Goal: Navigation & Orientation: Find specific page/section

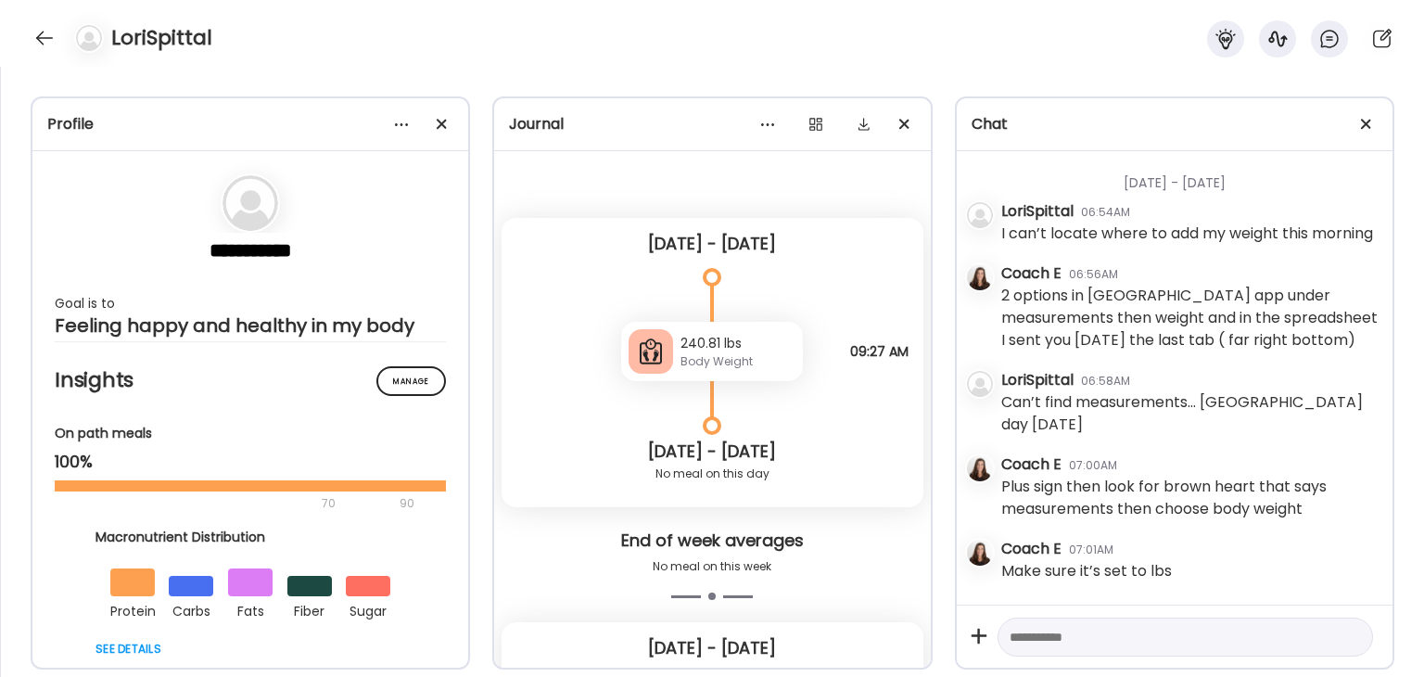
scroll to position [2826, 0]
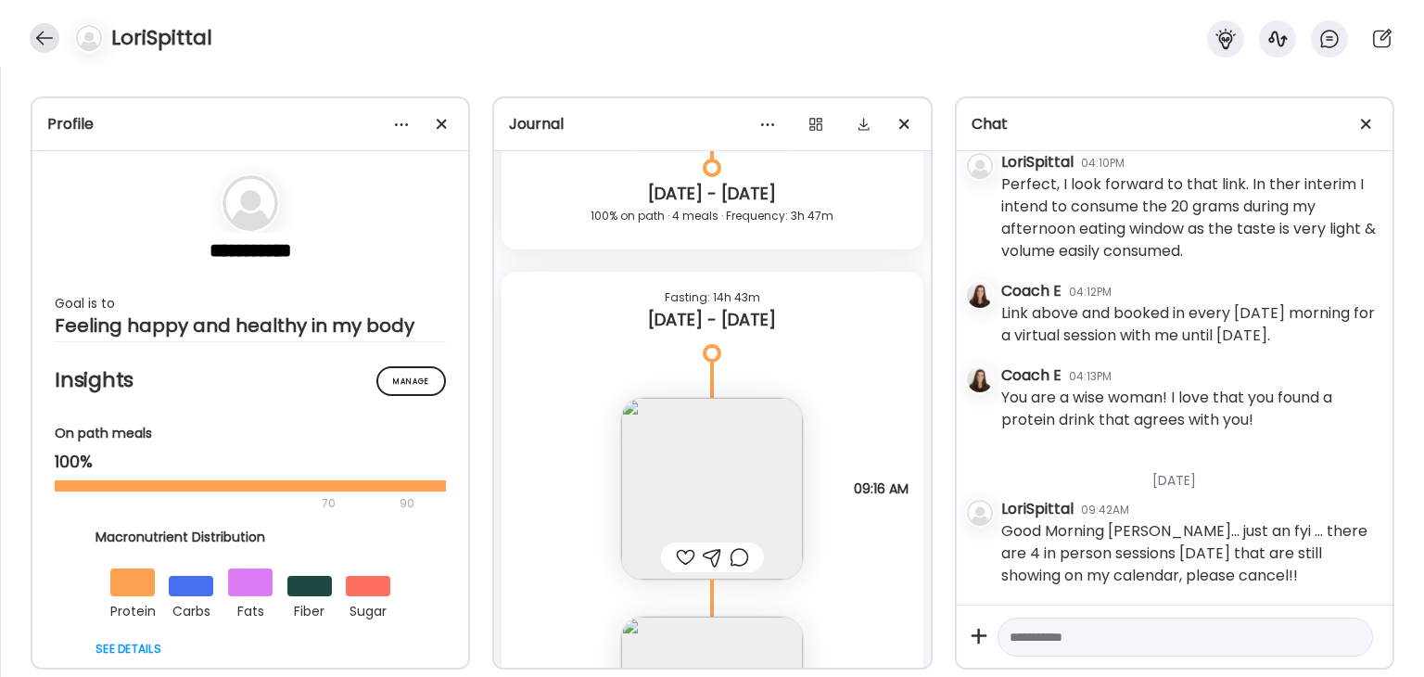
click at [48, 45] on div at bounding box center [45, 38] width 30 height 30
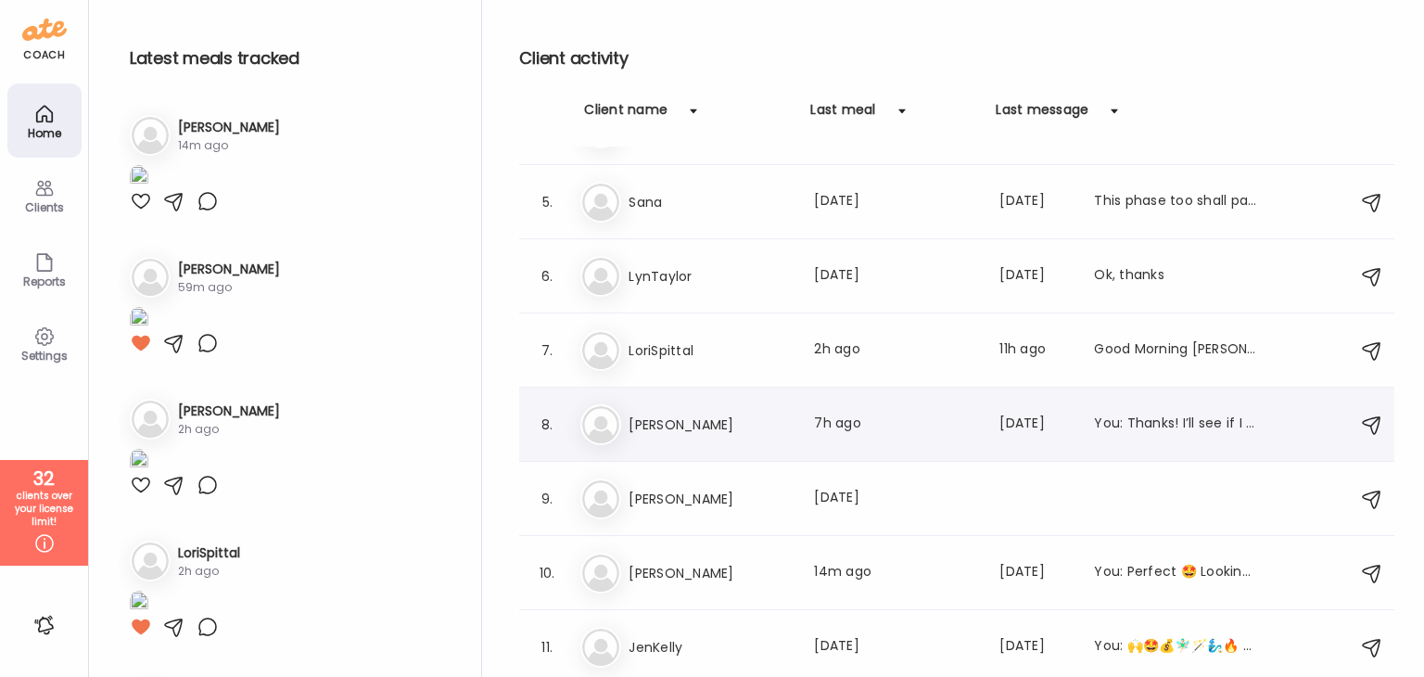
scroll to position [371, 0]
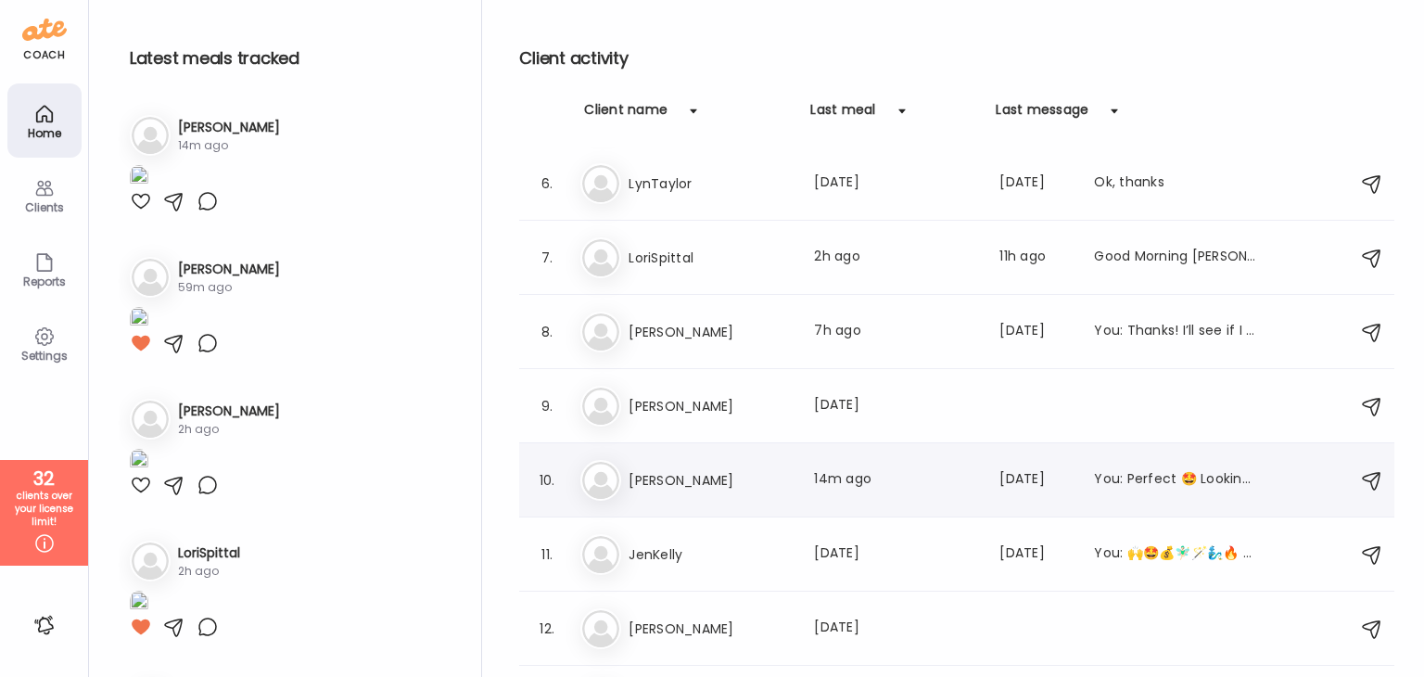
click at [701, 488] on h3 "[PERSON_NAME]" at bounding box center [710, 480] width 163 height 22
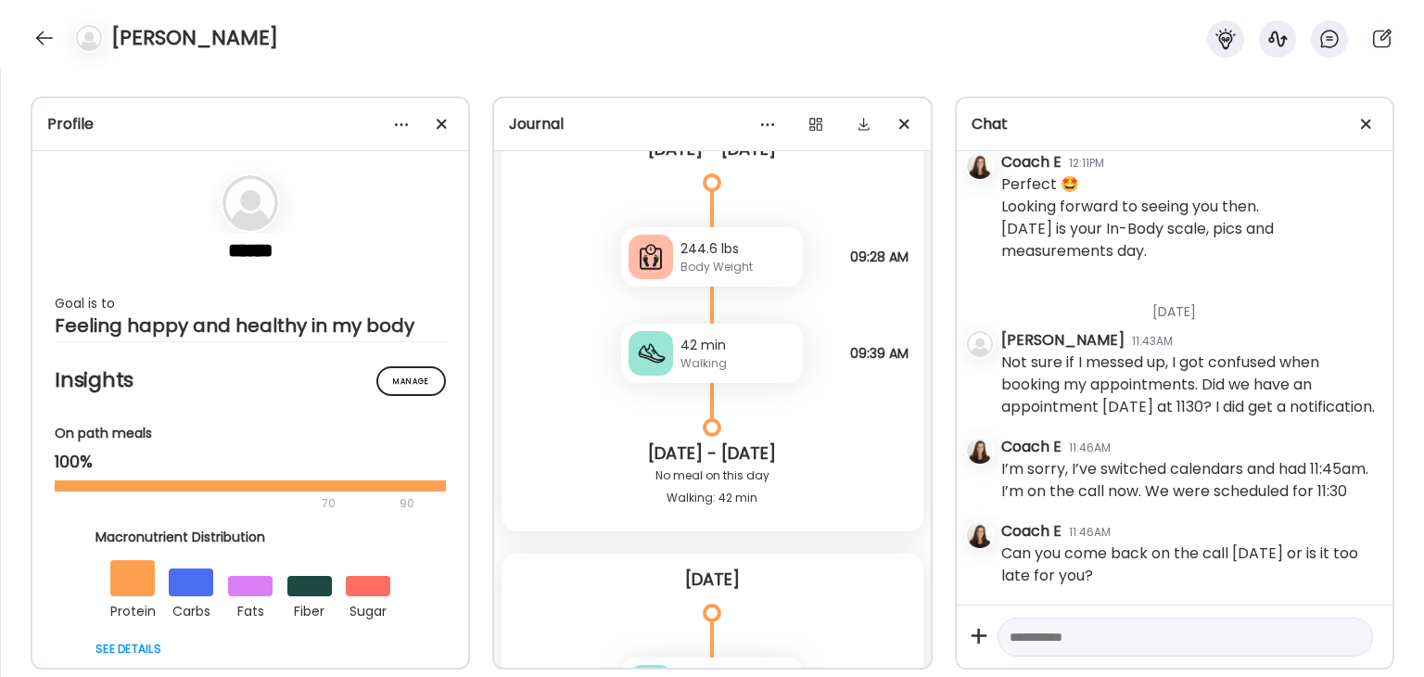
scroll to position [58950, 0]
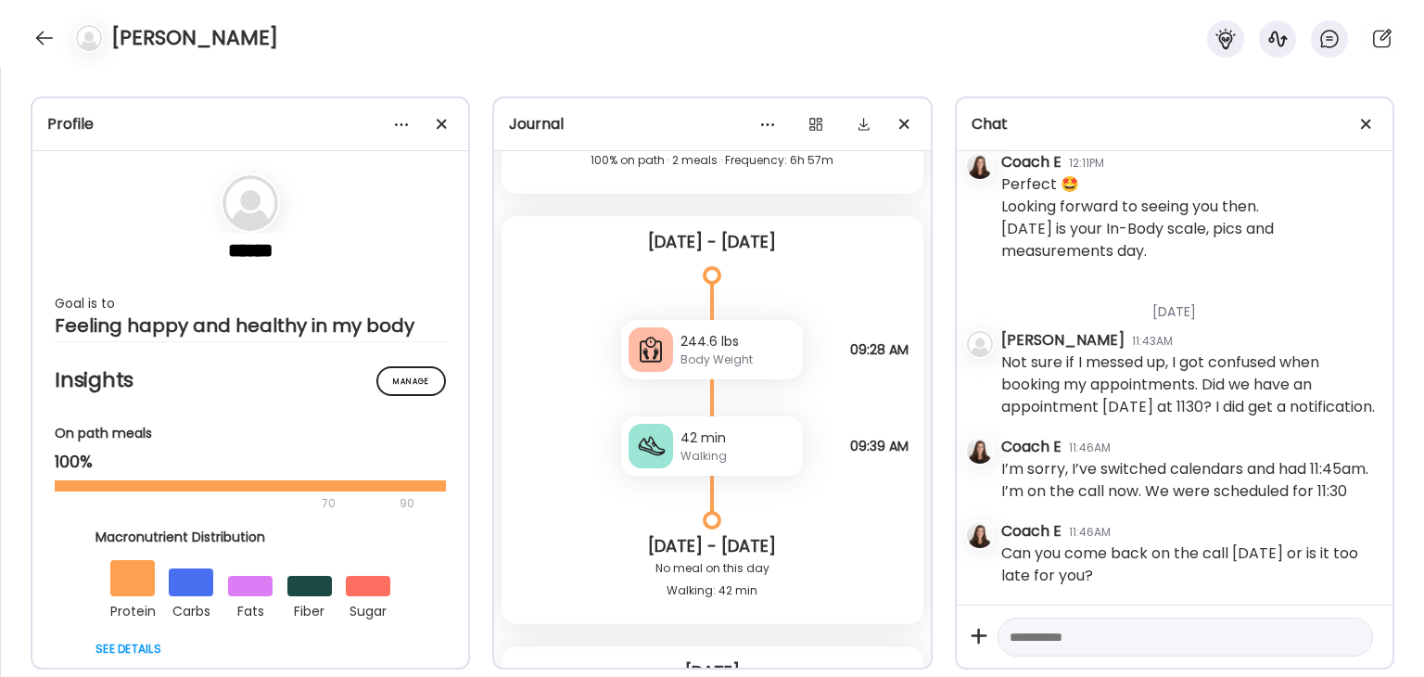
click at [42, 44] on div at bounding box center [45, 38] width 30 height 30
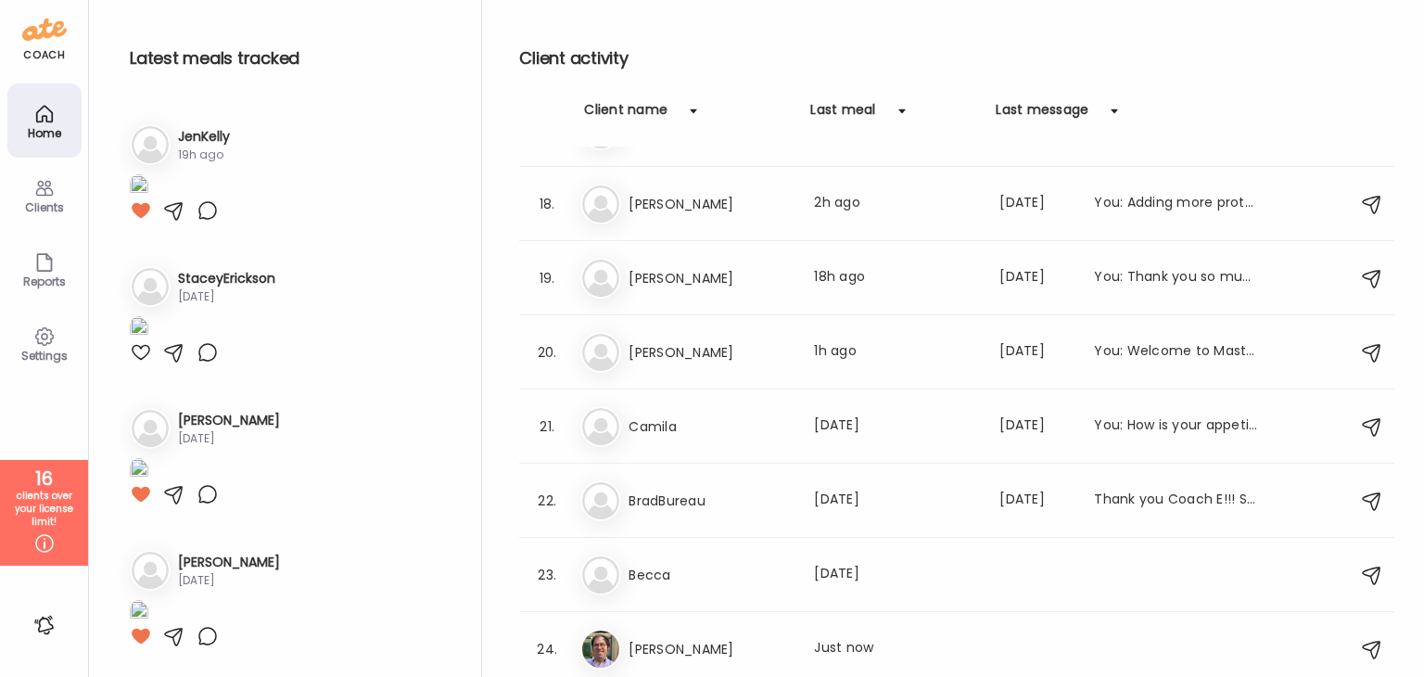
scroll to position [2874, 0]
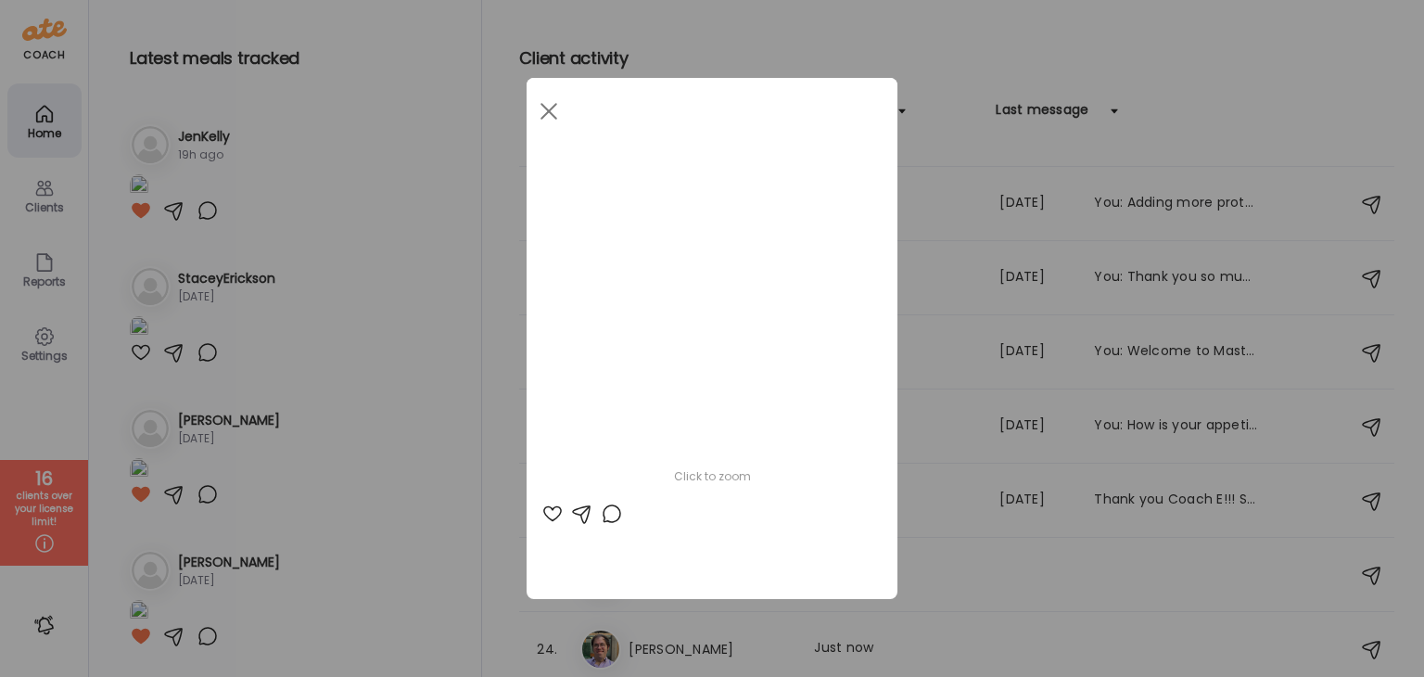
scroll to position [0, 624]
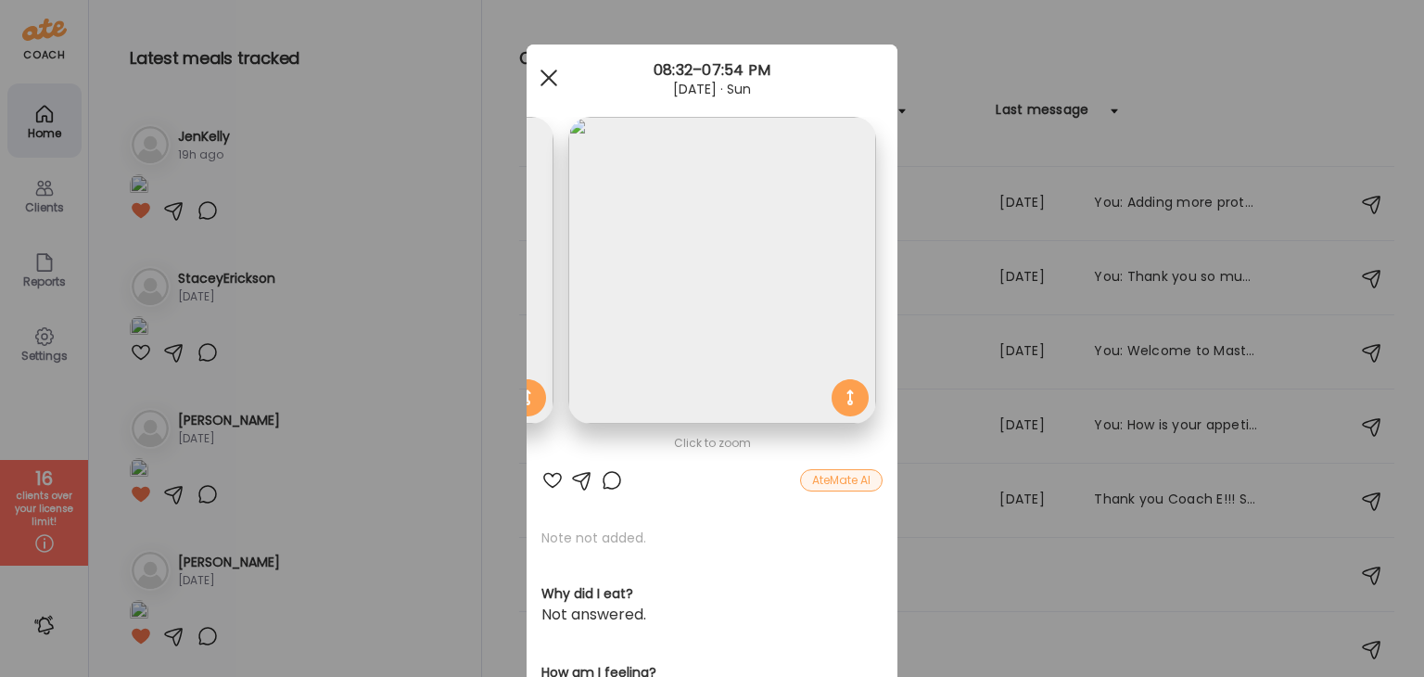
click at [545, 75] on span at bounding box center [549, 78] width 17 height 17
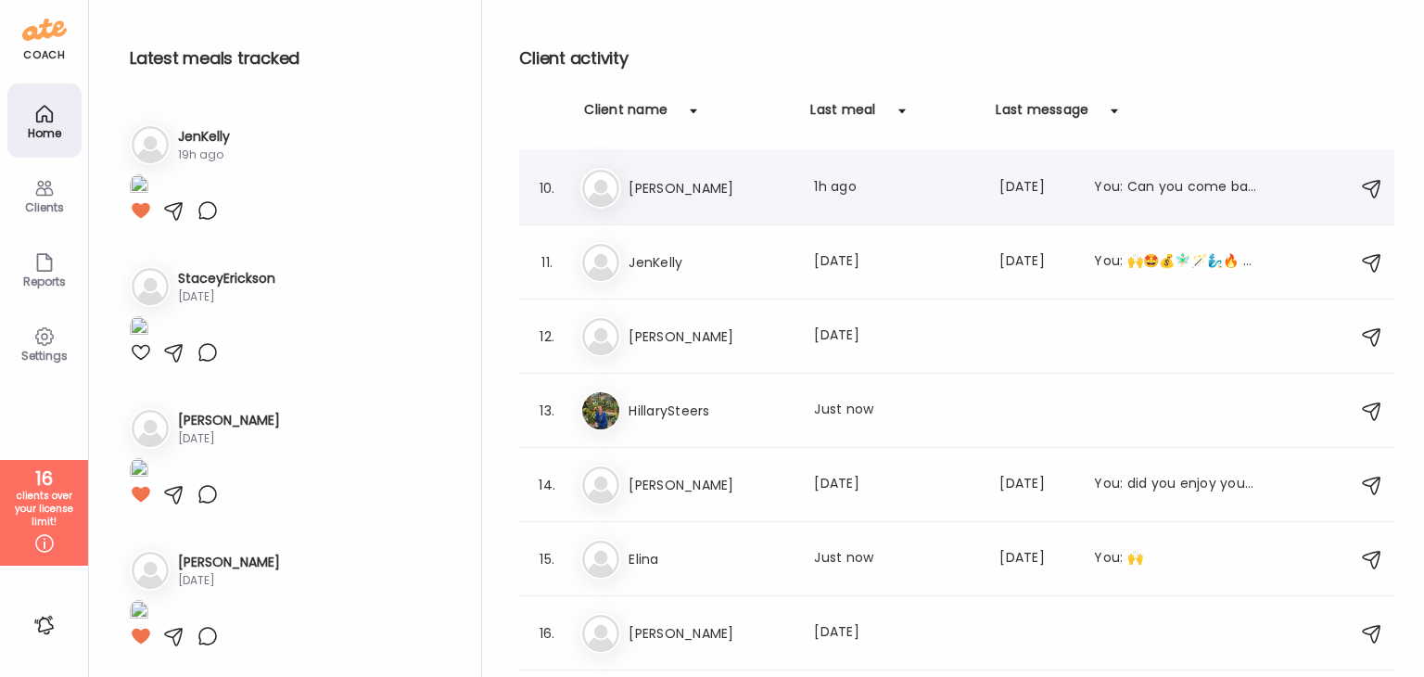
scroll to position [406, 0]
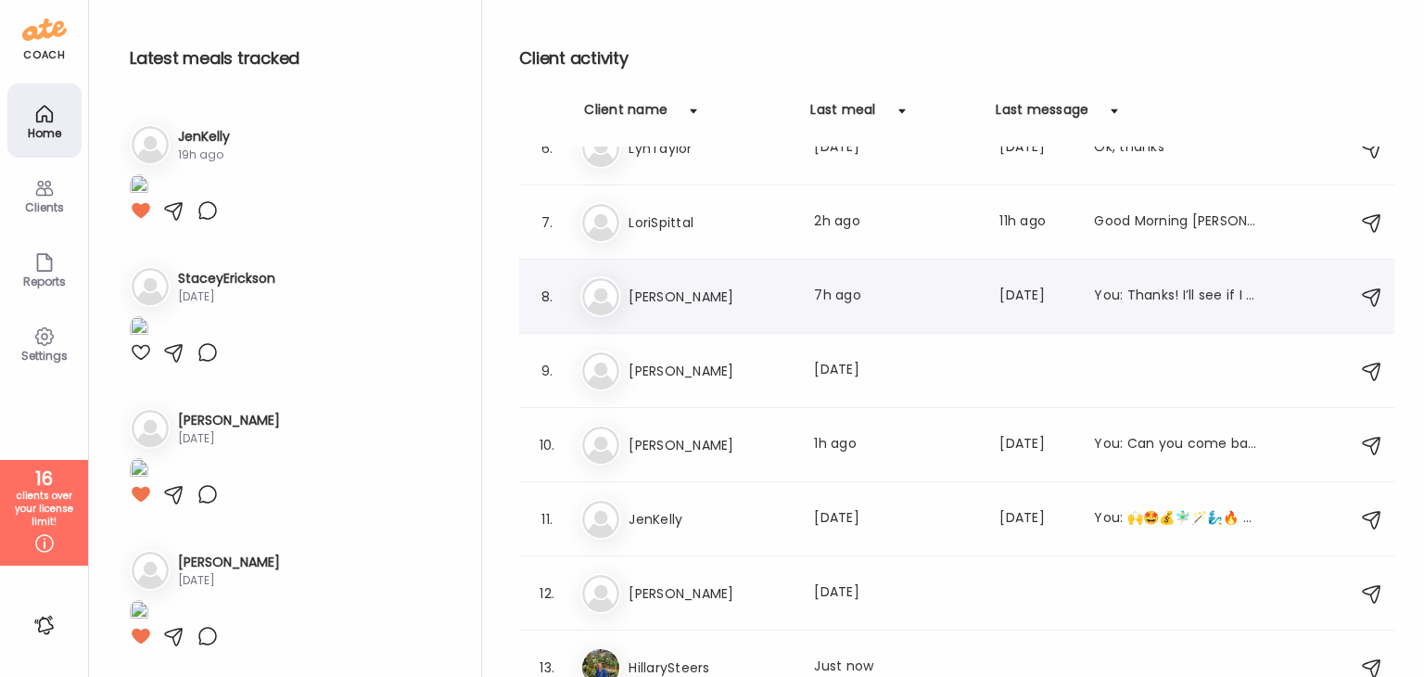
click at [690, 298] on h3 "[PERSON_NAME]" at bounding box center [710, 297] width 163 height 22
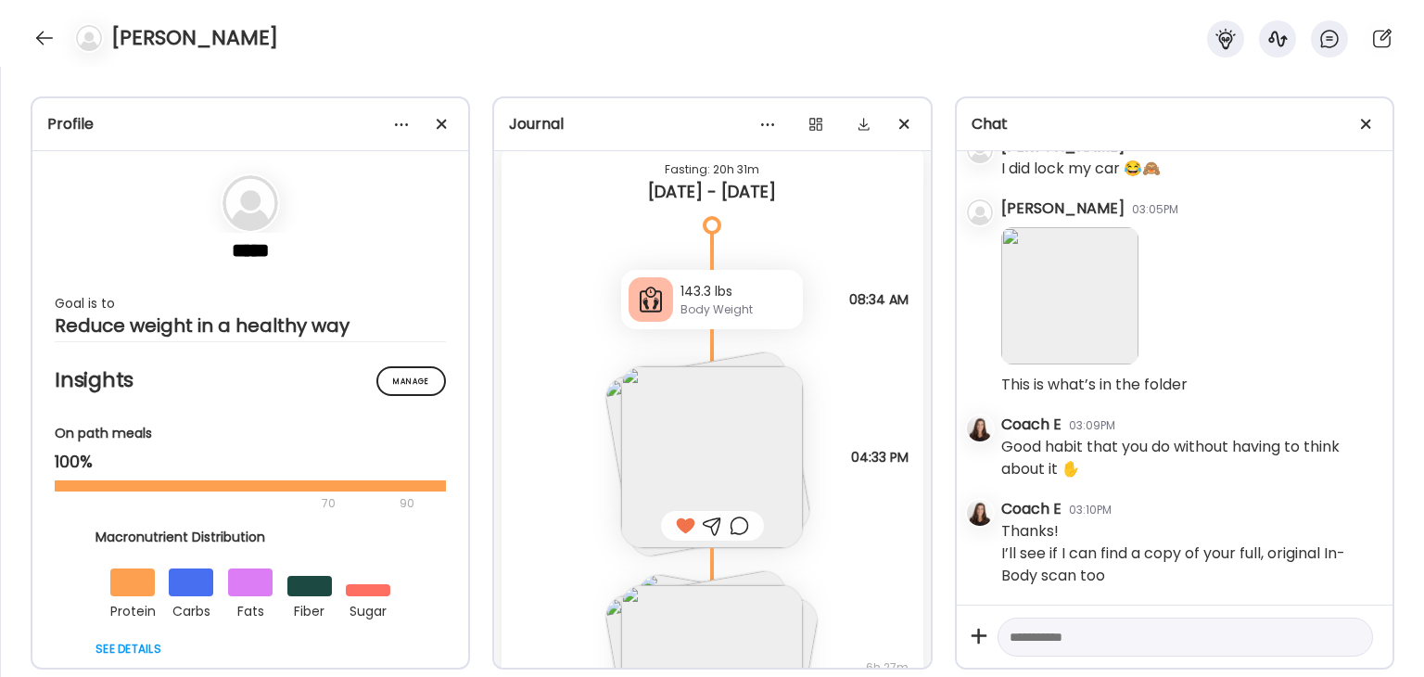
scroll to position [32337, 0]
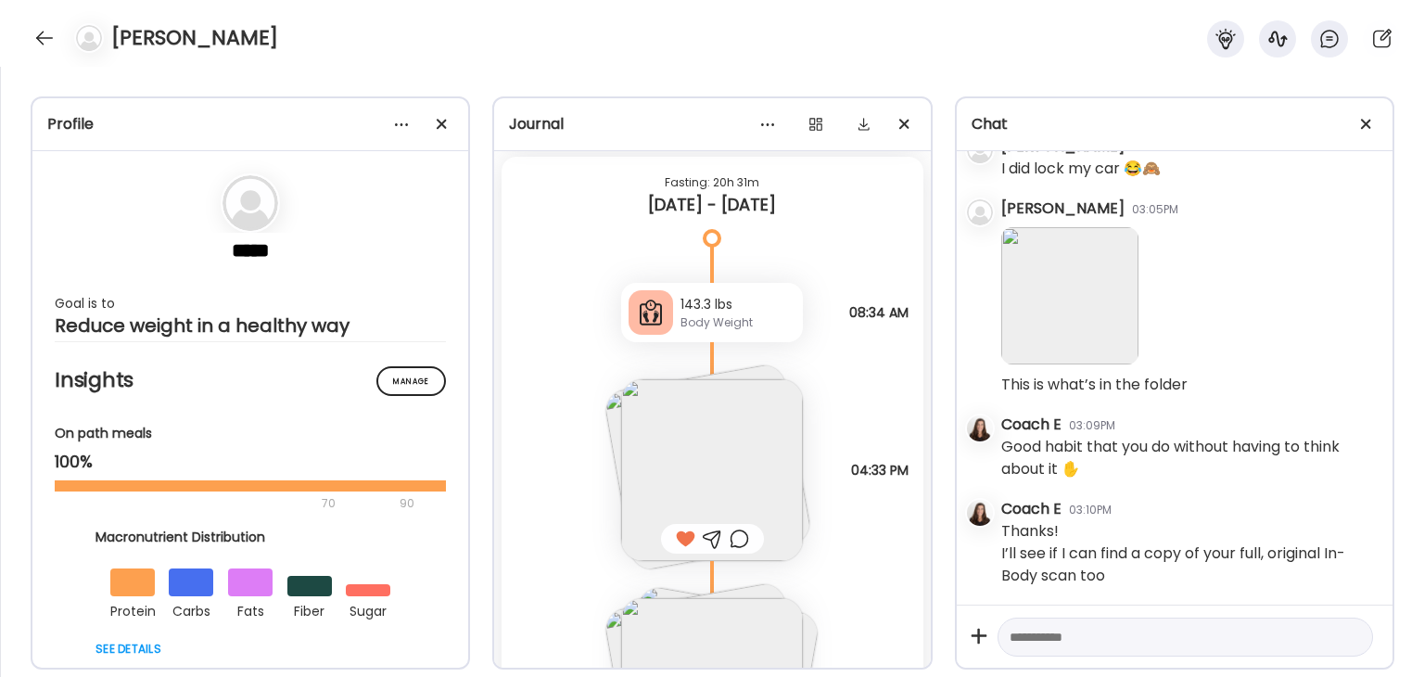
click at [726, 476] on img at bounding box center [712, 470] width 182 height 182
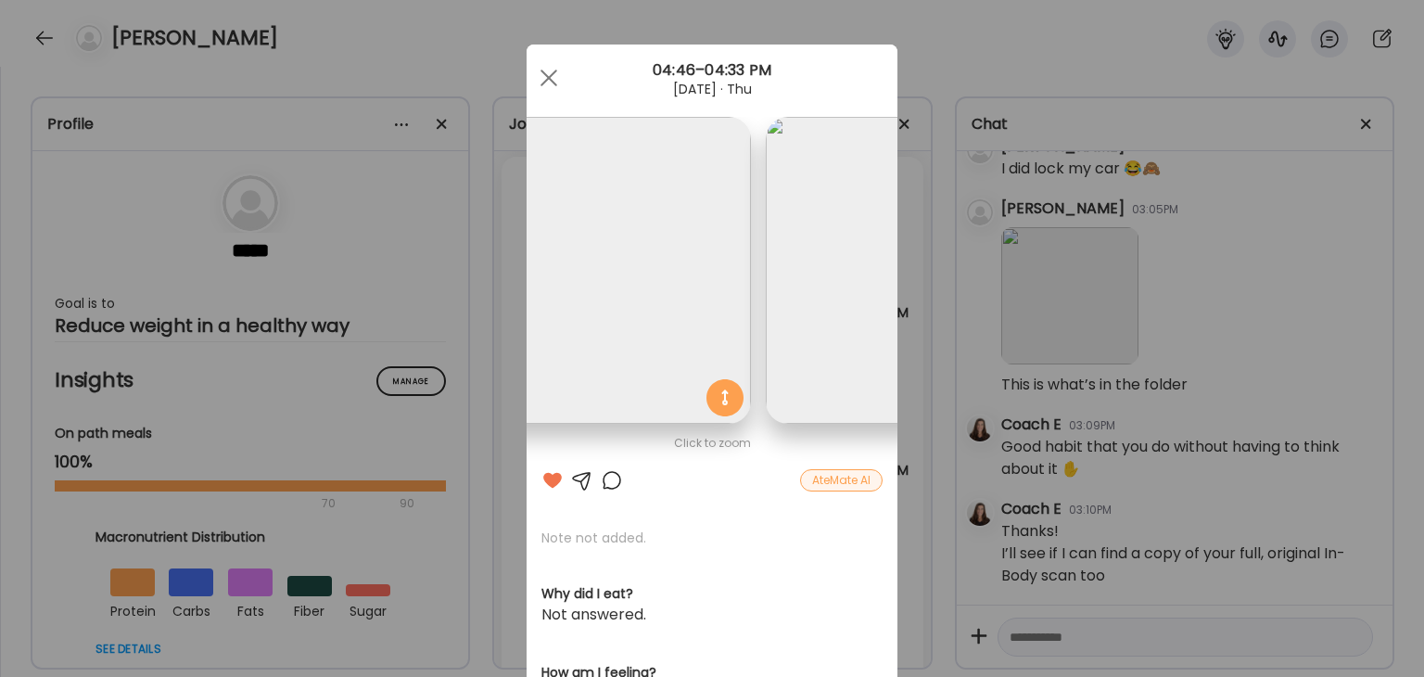
scroll to position [0, 0]
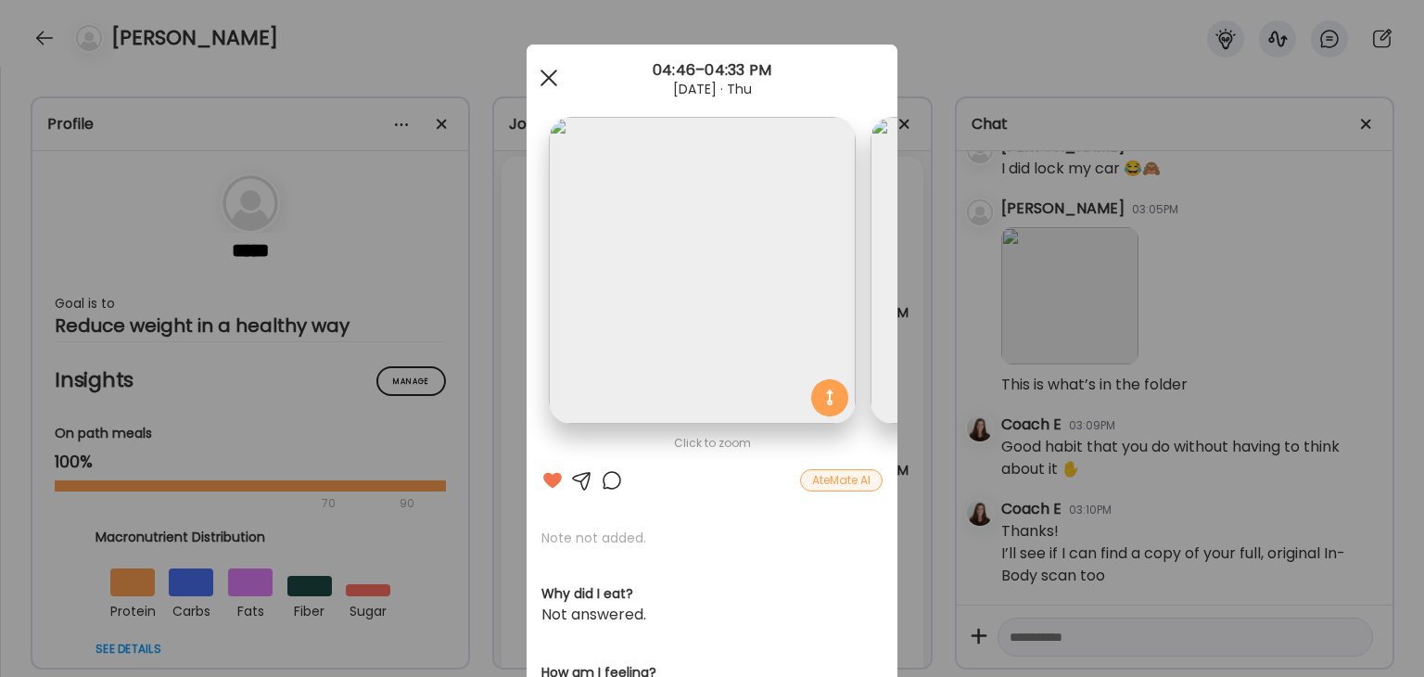
click at [537, 80] on div at bounding box center [548, 77] width 37 height 37
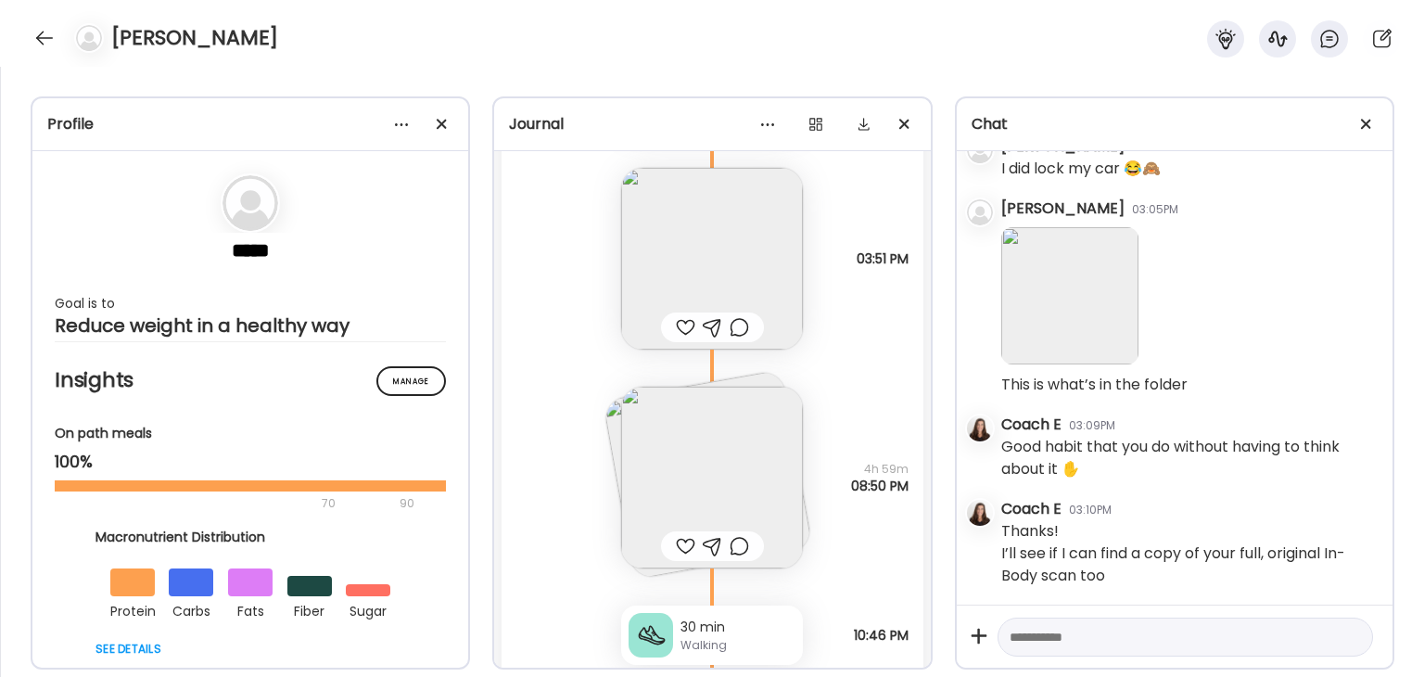
scroll to position [30576, 0]
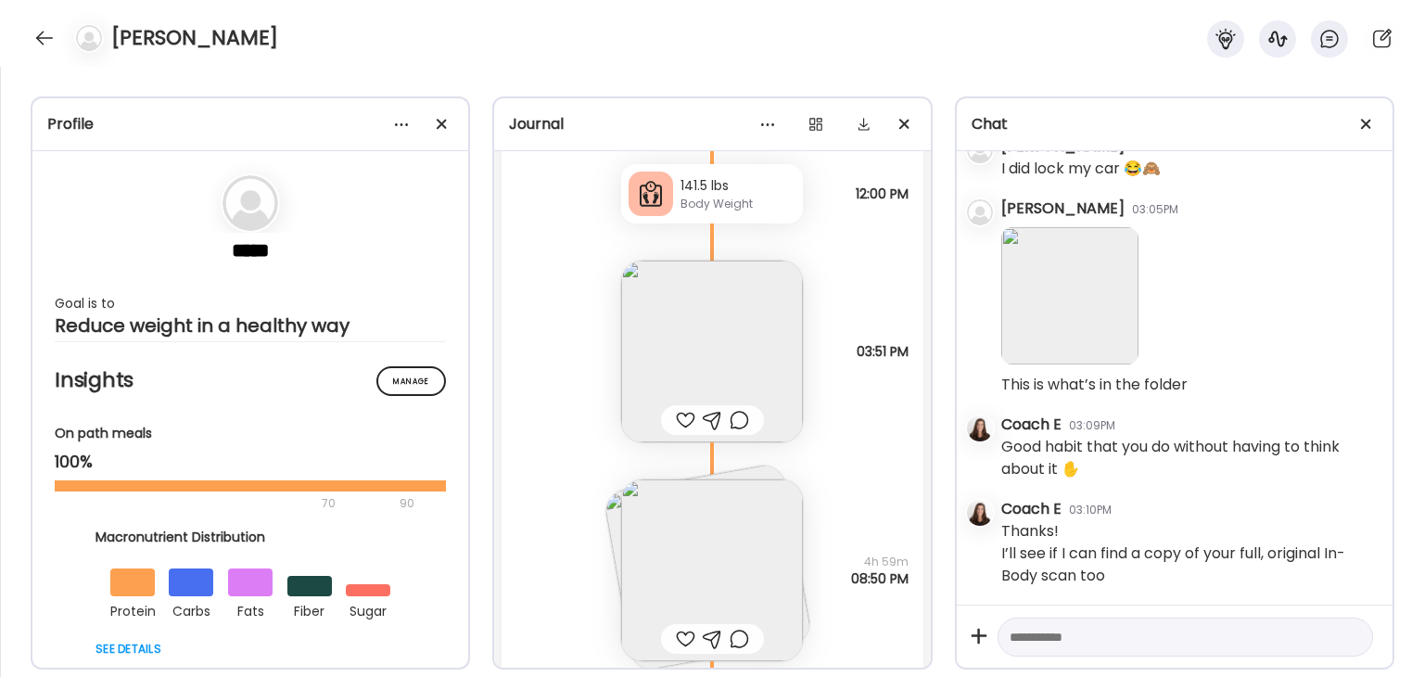
click at [700, 335] on img at bounding box center [712, 352] width 182 height 182
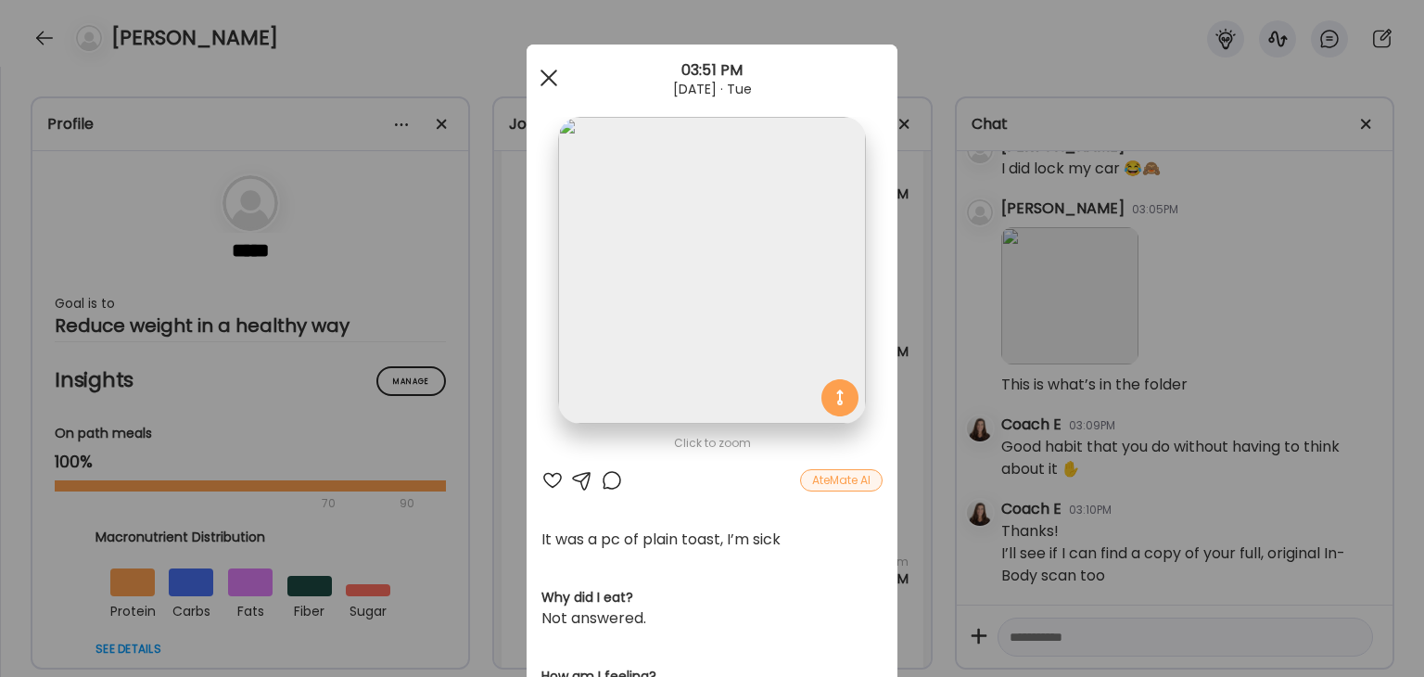
click at [547, 81] on div at bounding box center [548, 77] width 37 height 37
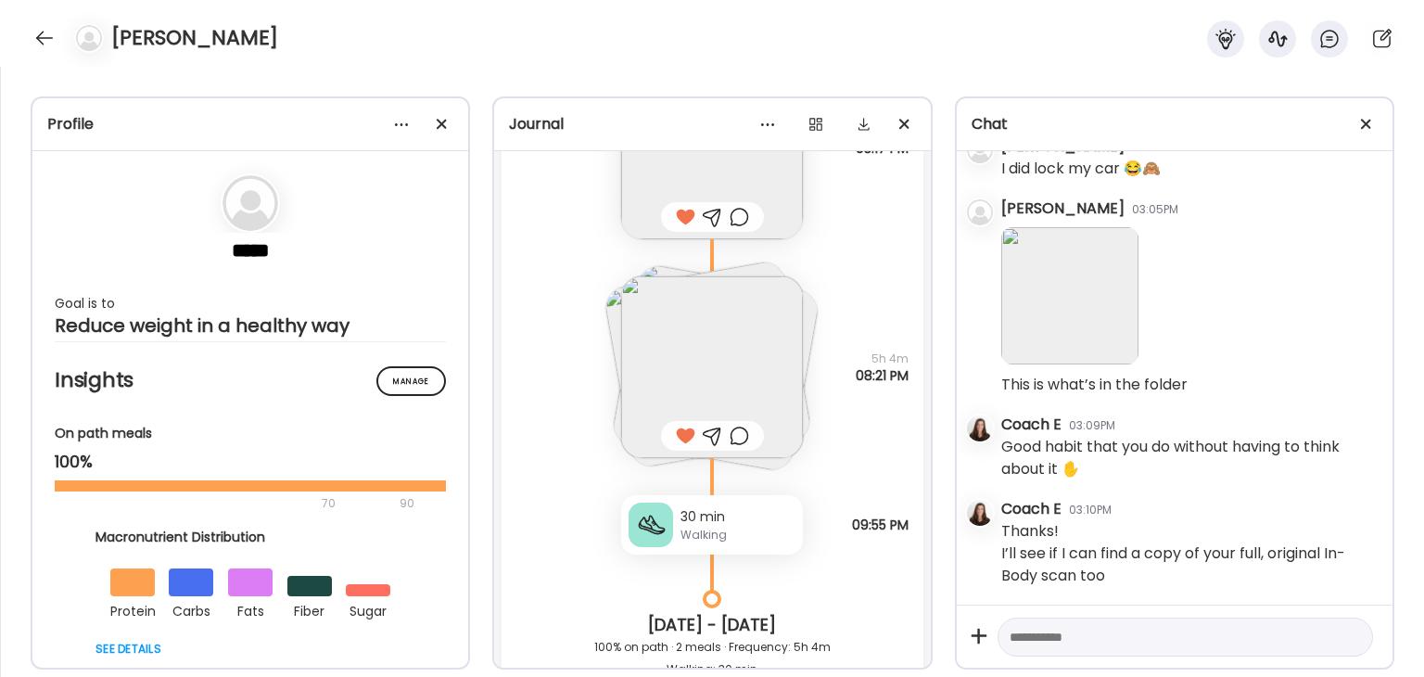
scroll to position [34655, 0]
click at [727, 368] on img at bounding box center [712, 370] width 182 height 182
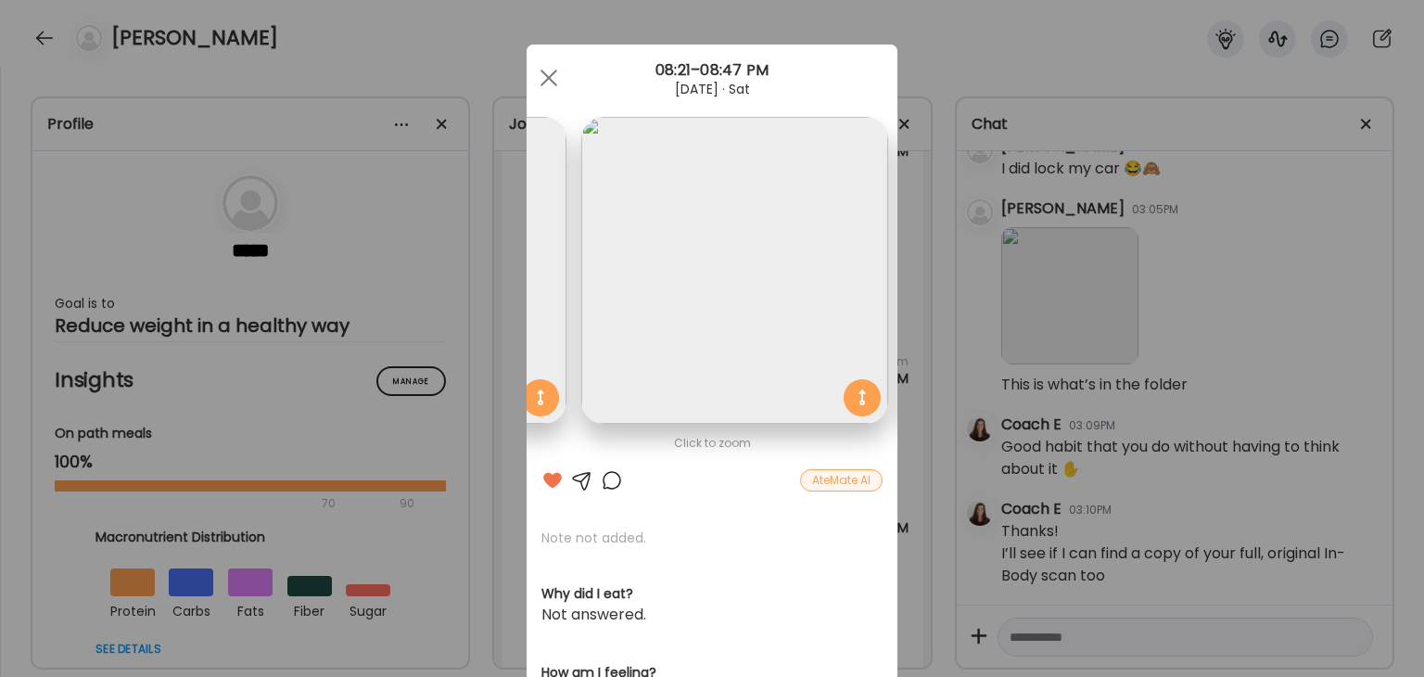
scroll to position [0, 0]
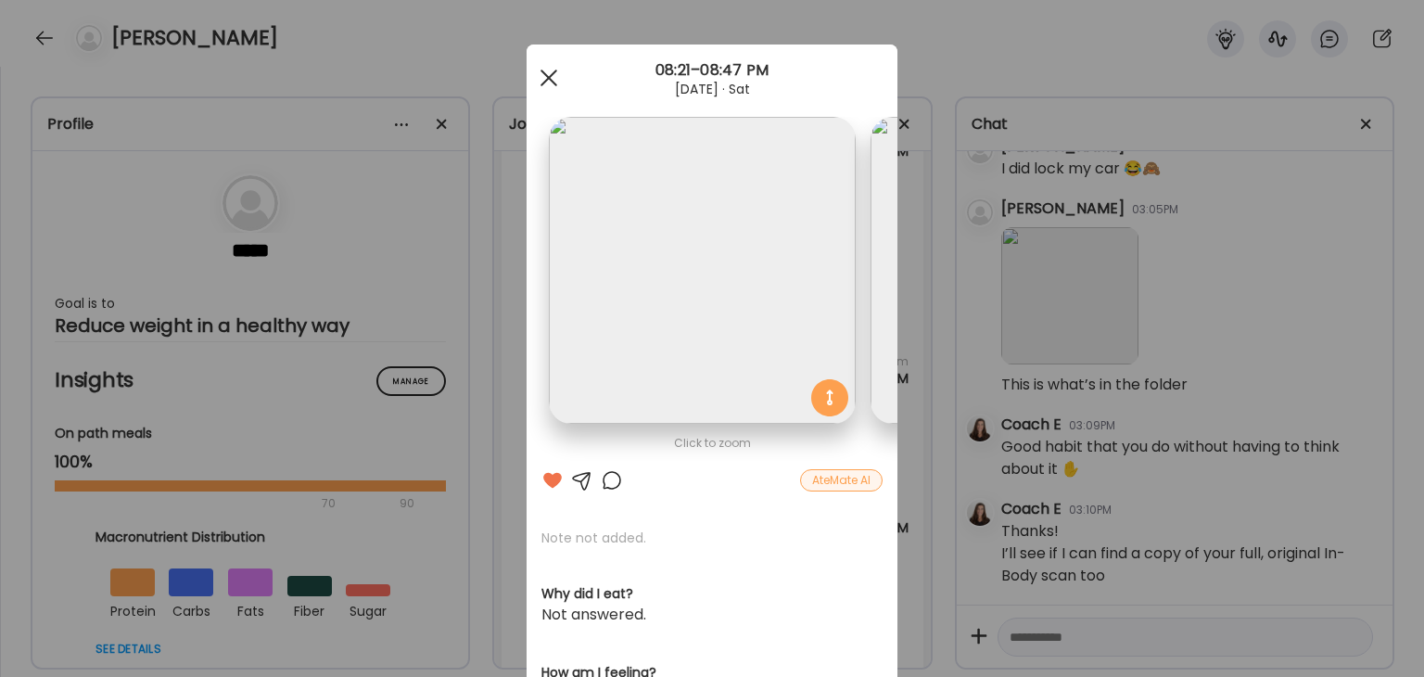
click at [538, 95] on div "Ate Coach Dashboard 08:21–08:47 PM [DATE] · Sat" at bounding box center [712, 78] width 371 height 67
click at [541, 80] on span at bounding box center [549, 78] width 17 height 17
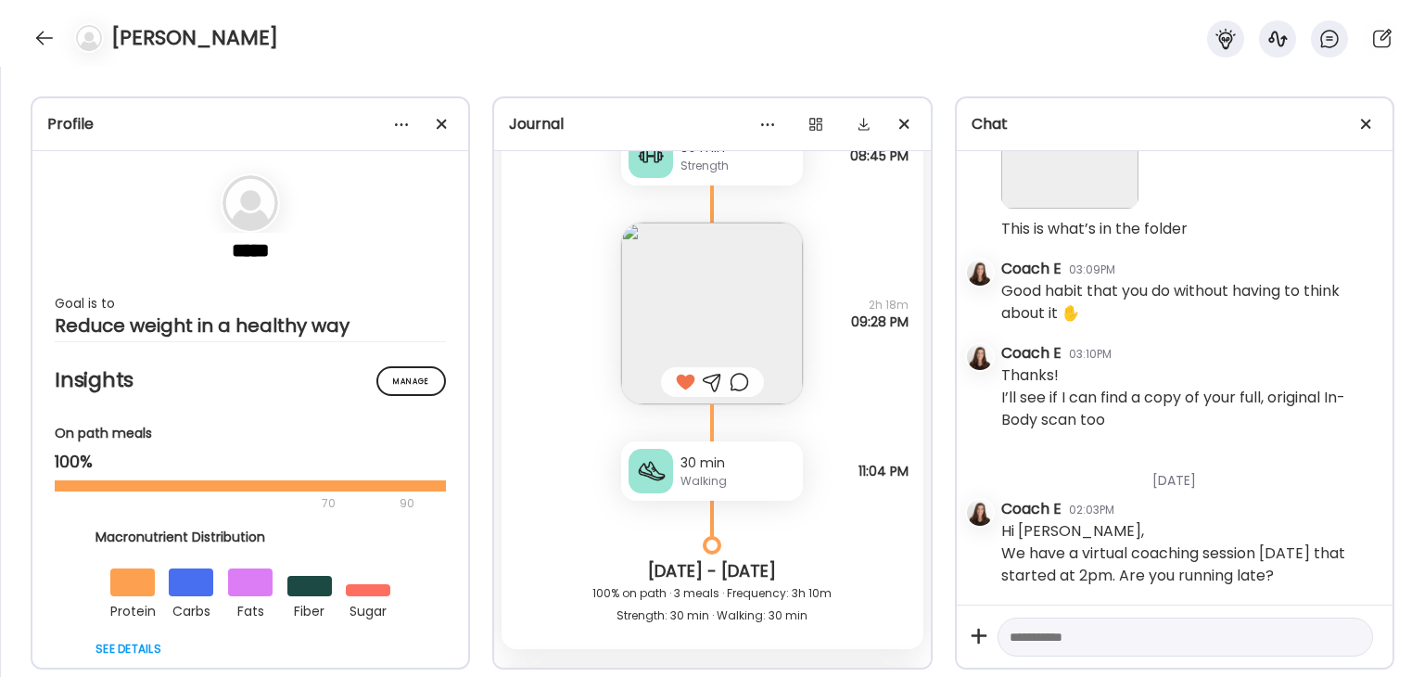
scroll to position [27980, 0]
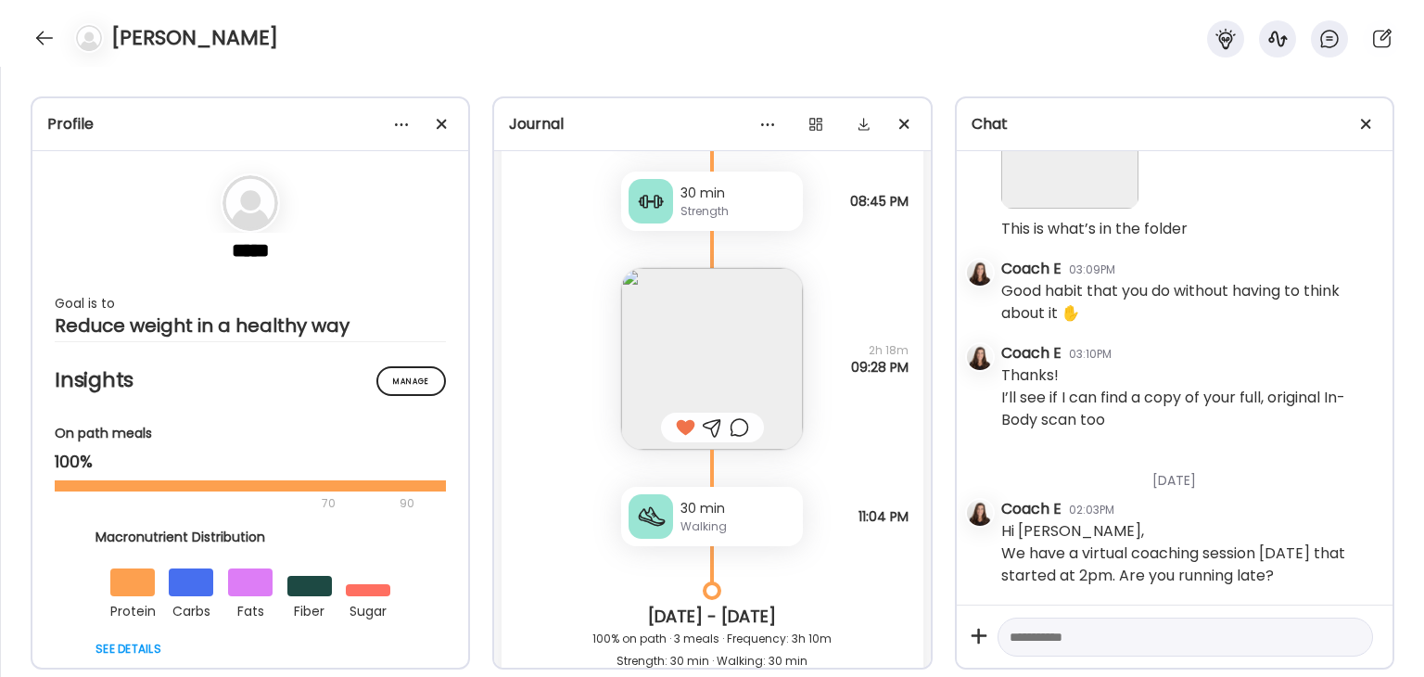
click at [753, 384] on img at bounding box center [712, 359] width 182 height 182
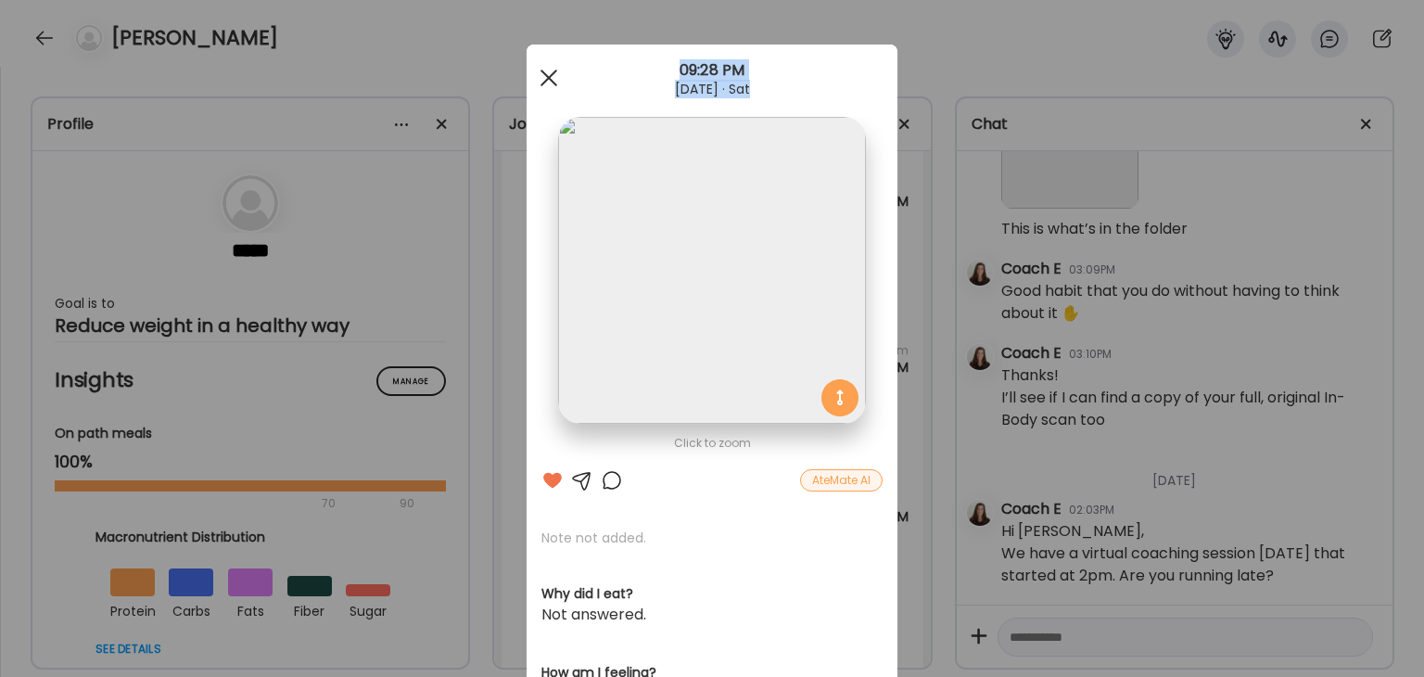
click at [541, 79] on span at bounding box center [549, 78] width 17 height 17
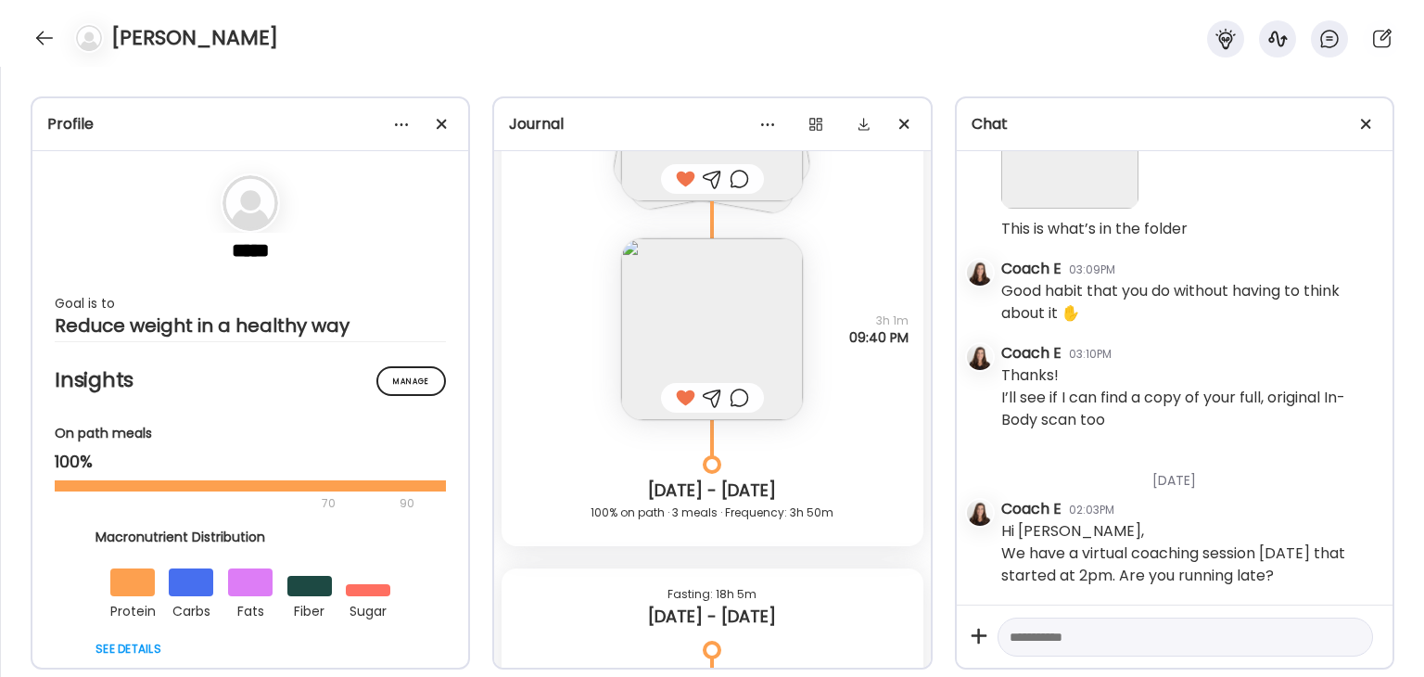
scroll to position [2918, 0]
